Goal: Task Accomplishment & Management: Manage account settings

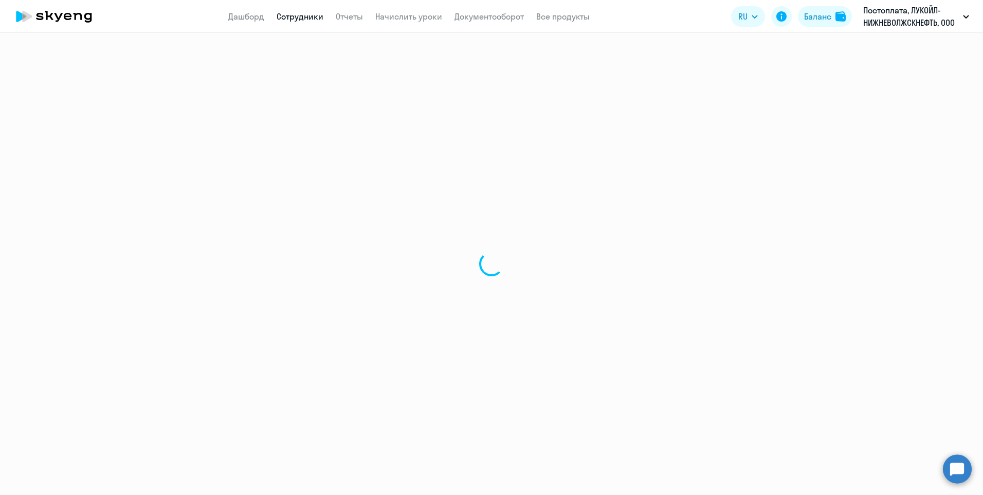
select select "30"
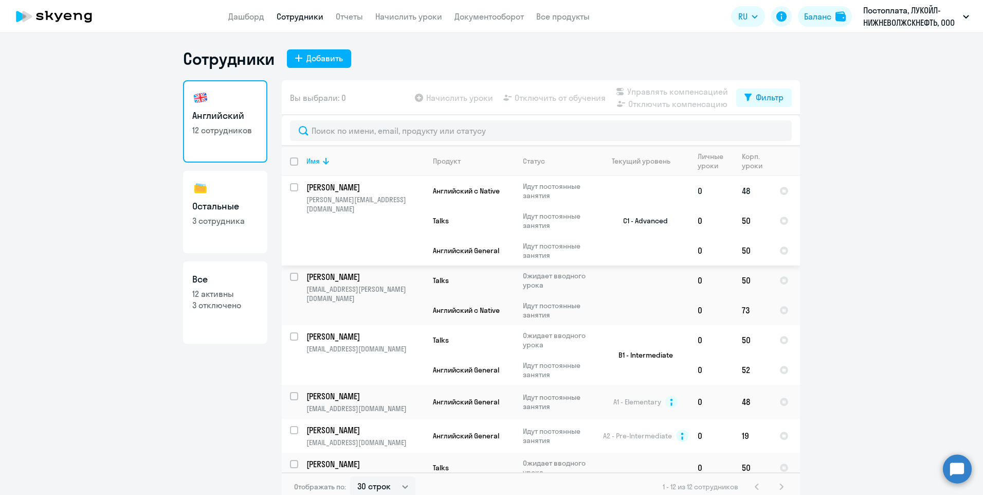
click at [290, 186] on input "select row 12028547" at bounding box center [300, 193] width 21 height 21
checkbox input "true"
click at [556, 97] on span "Отключить от обучения" at bounding box center [560, 98] width 91 height 12
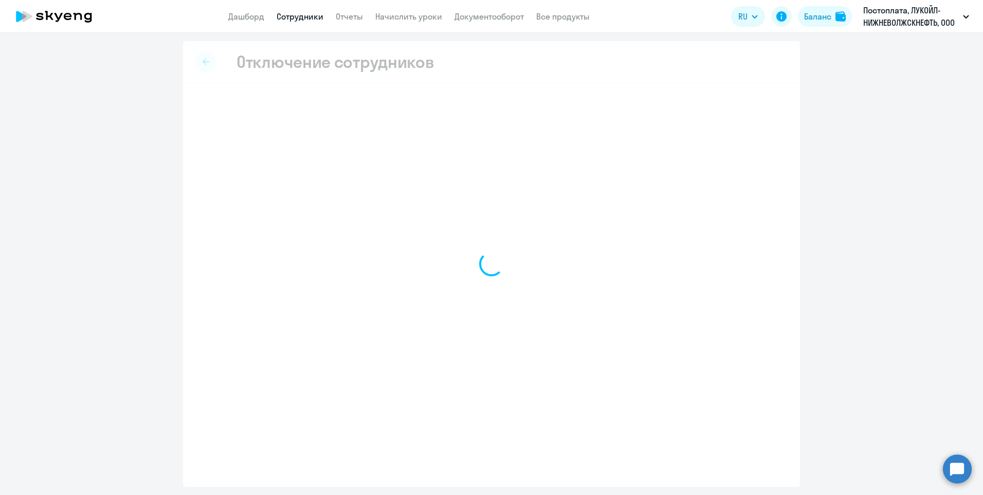
select select "all"
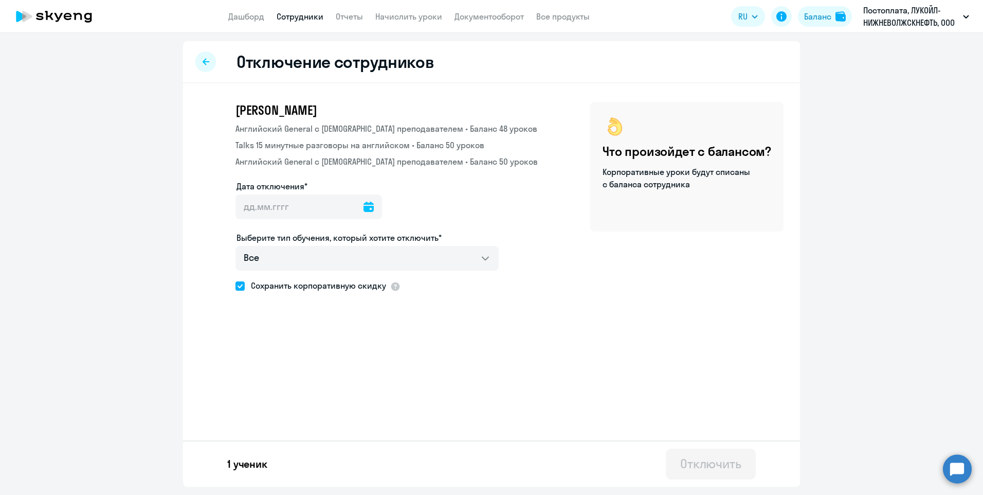
click at [363, 205] on icon at bounding box center [368, 207] width 10 height 10
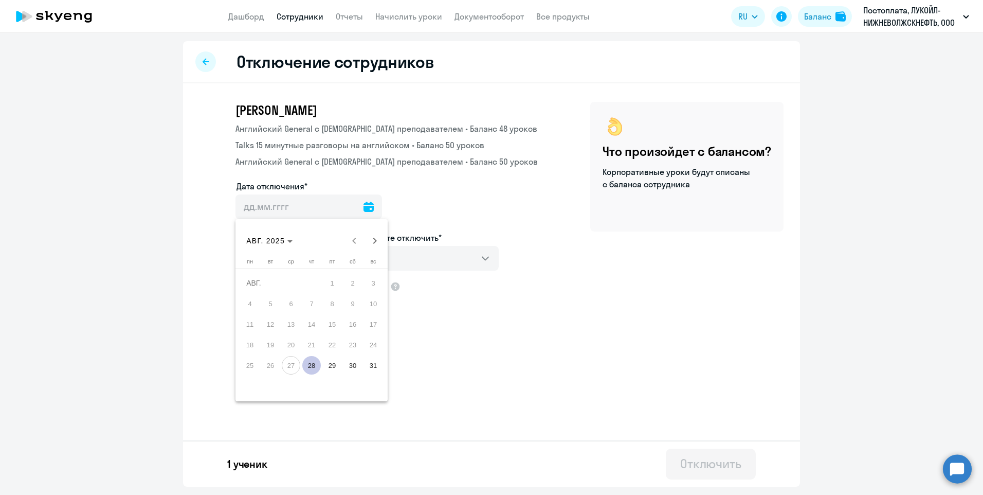
click at [288, 362] on span "27" at bounding box center [291, 365] width 19 height 19
click at [314, 360] on span "28" at bounding box center [311, 365] width 19 height 19
type input "[DATE]"
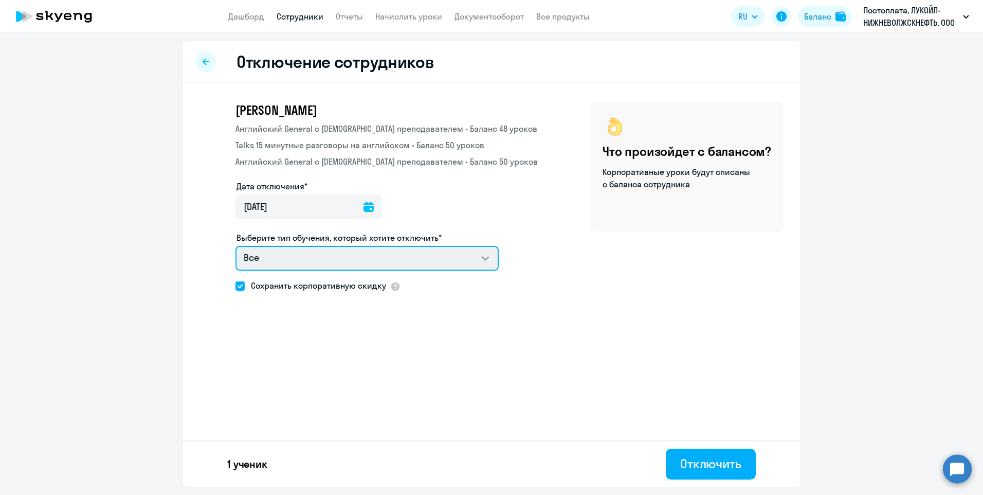
click at [481, 263] on select "Все Английский General с [DEMOGRAPHIC_DATA] преподавателем Talks 15 минутные ра…" at bounding box center [366, 258] width 263 height 25
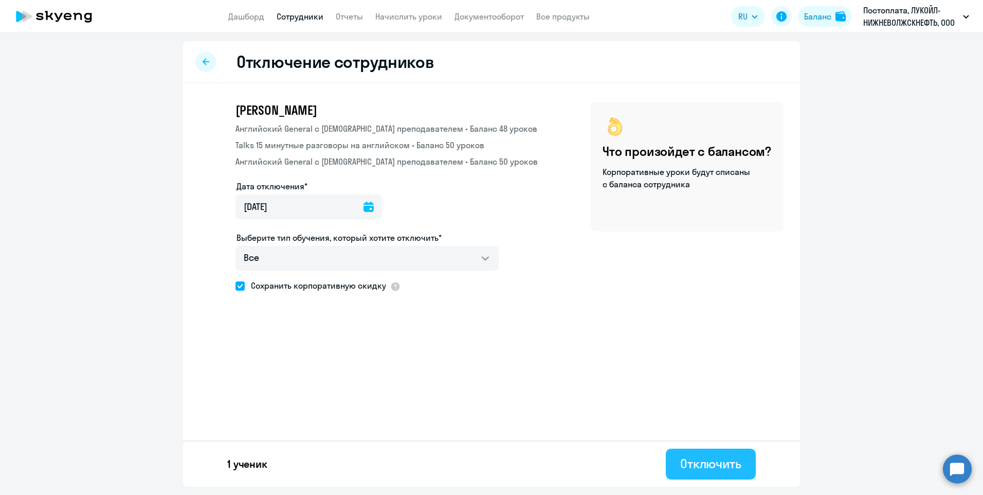
click at [690, 460] on div "Отключить" at bounding box center [710, 463] width 61 height 16
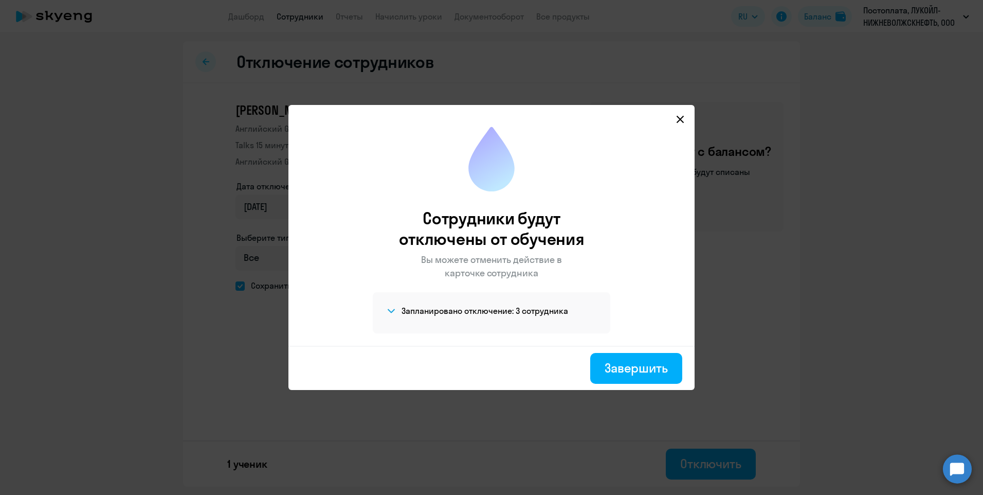
click at [393, 310] on icon at bounding box center [391, 310] width 8 height 5
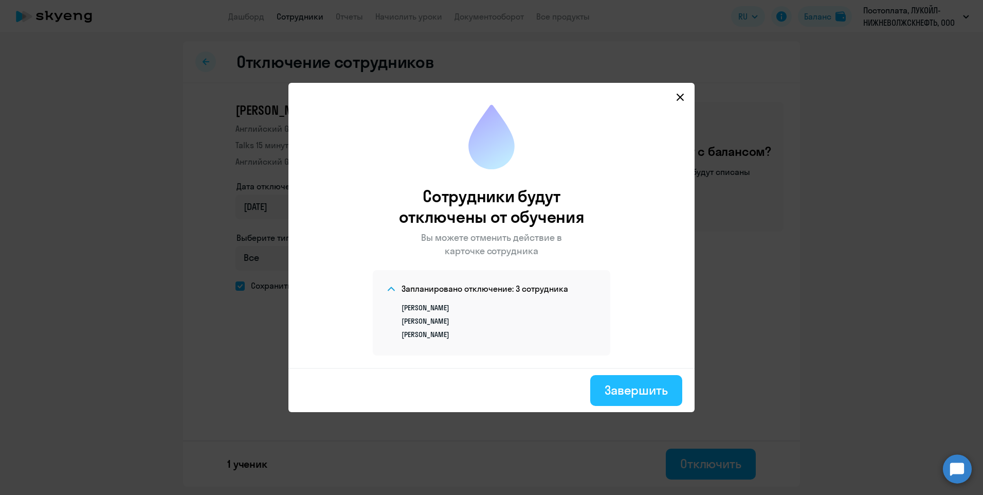
click at [624, 393] on div "Завершить" at bounding box center [636, 389] width 63 height 16
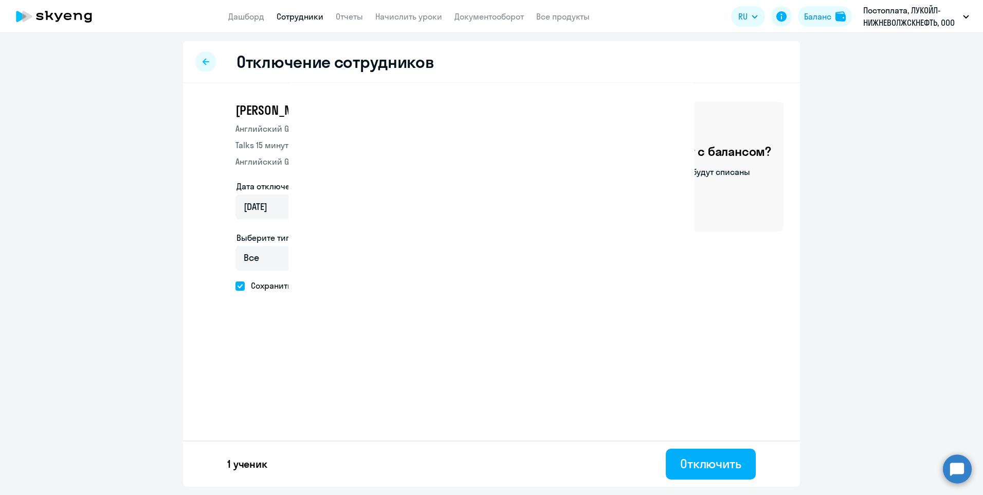
select select "30"
